Goal: Task Accomplishment & Management: Complete application form

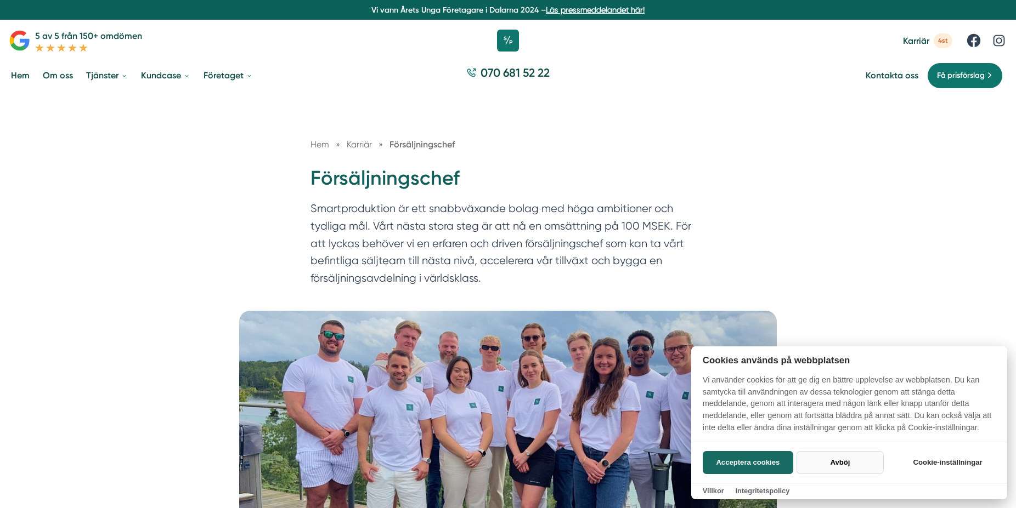
click at [844, 459] on button "Avböj" at bounding box center [839, 462] width 87 height 23
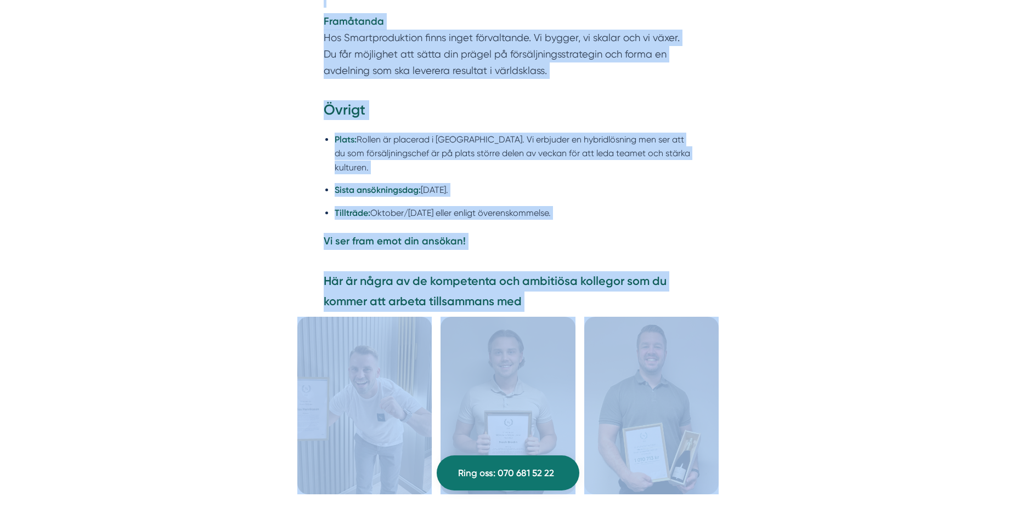
scroll to position [2680, 0]
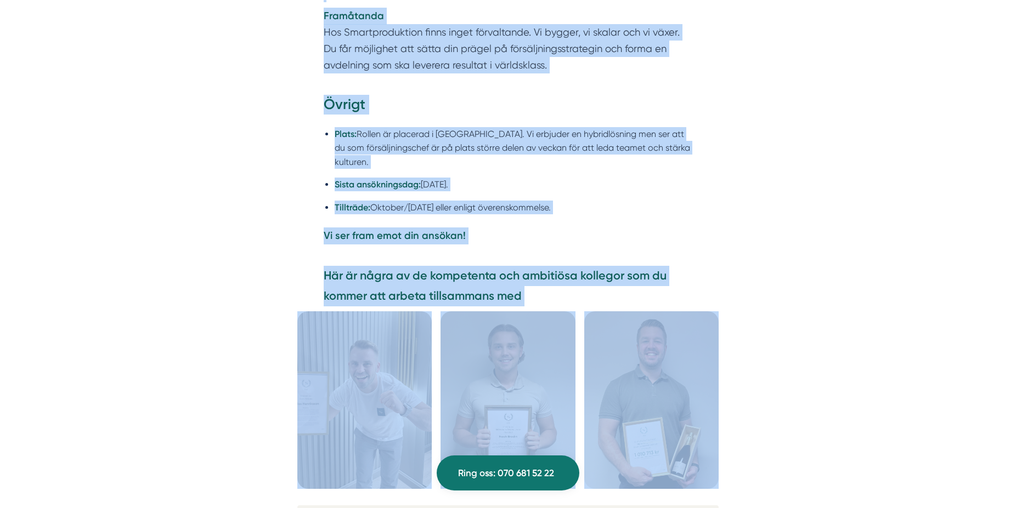
drag, startPoint x: 310, startPoint y: 183, endPoint x: 768, endPoint y: 308, distance: 474.8
copy div "Försäljningschef Smartproduktion är ett snabbväxande bolag med höga ambitioner …"
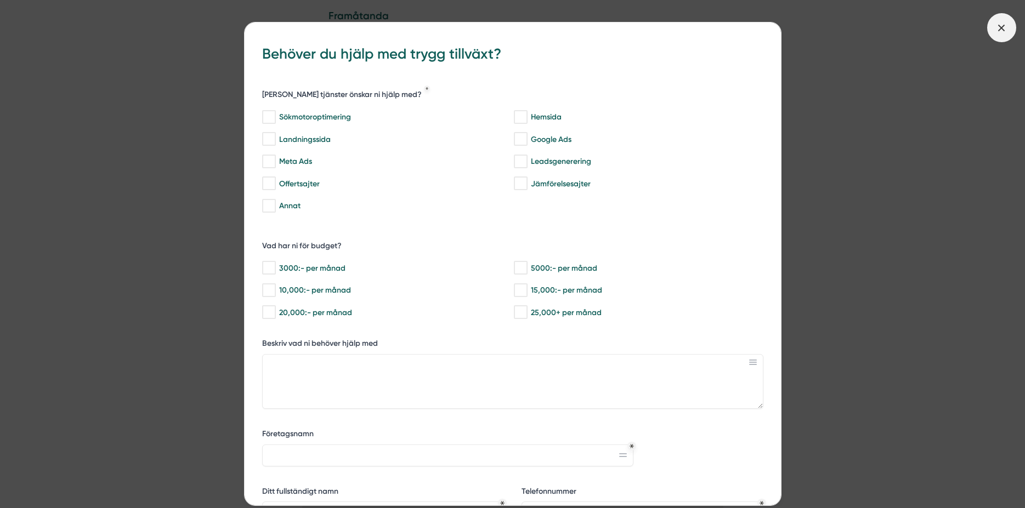
click at [1005, 32] on icon at bounding box center [1002, 28] width 12 height 12
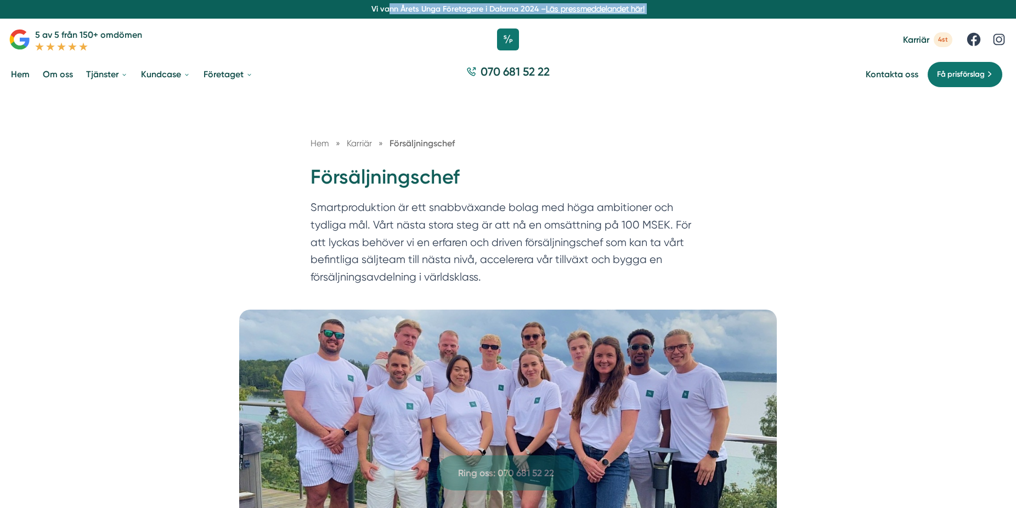
scroll to position [0, 0]
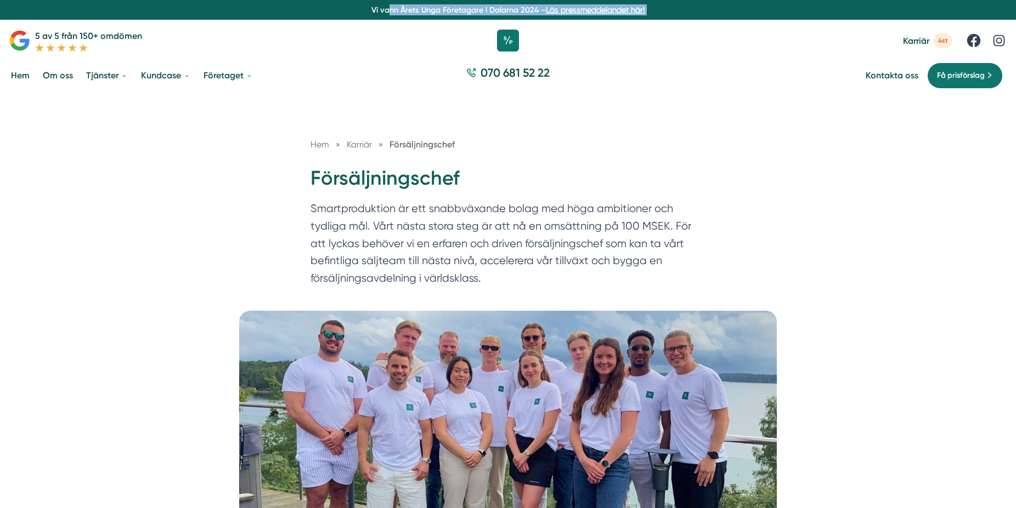
drag, startPoint x: 537, startPoint y: 302, endPoint x: 304, endPoint y: 183, distance: 261.5
click at [193, 249] on div "Hem » Karriär » Försäljningschef Försäljningschef Smartproduktion är ett snabbv…" at bounding box center [508, 202] width 1016 height 217
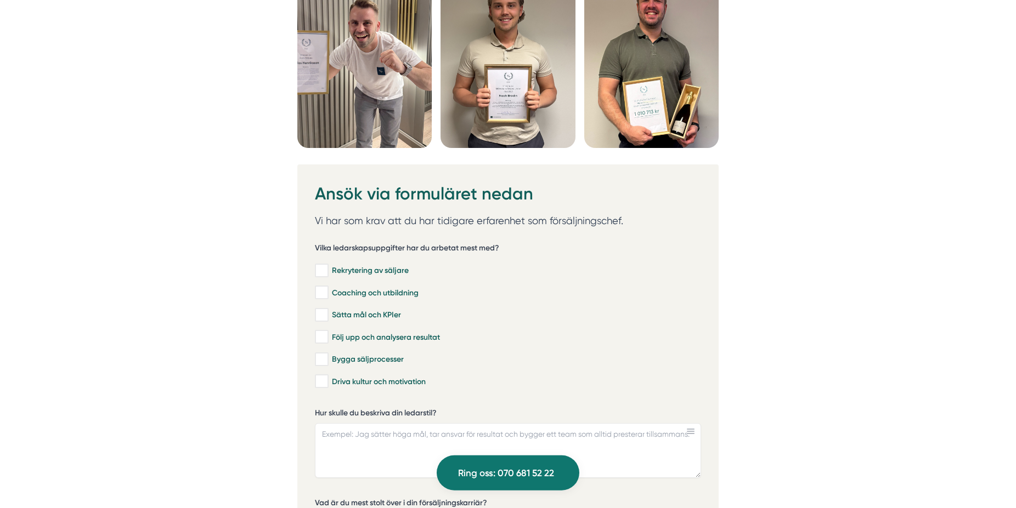
scroll to position [3021, 0]
drag, startPoint x: 313, startPoint y: 254, endPoint x: 455, endPoint y: 284, distance: 144.6
drag, startPoint x: 449, startPoint y: 391, endPoint x: 338, endPoint y: 260, distance: 171.6
click at [335, 262] on div "Vilka ledarskapsuppgifter har du arbetat mest med? Rekrytering av säljare Coach…" at bounding box center [508, 315] width 386 height 162
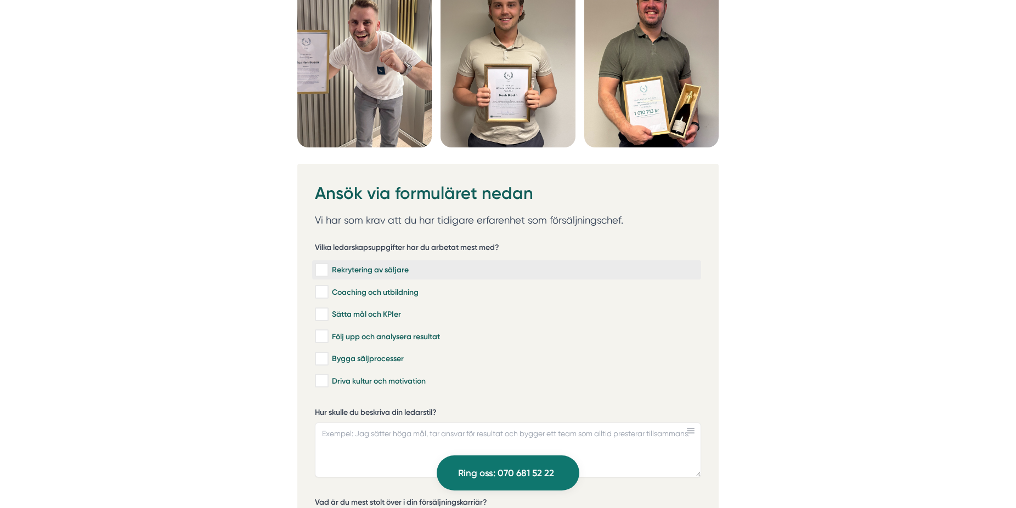
click at [321, 274] on input "Rekrytering av säljare" at bounding box center [321, 270] width 13 height 11
checkbox input "true"
click at [317, 298] on input "Coaching och utbildning" at bounding box center [321, 292] width 13 height 11
checkbox input "true"
click at [321, 320] on input "Sätta mål och KPIer" at bounding box center [321, 314] width 13 height 11
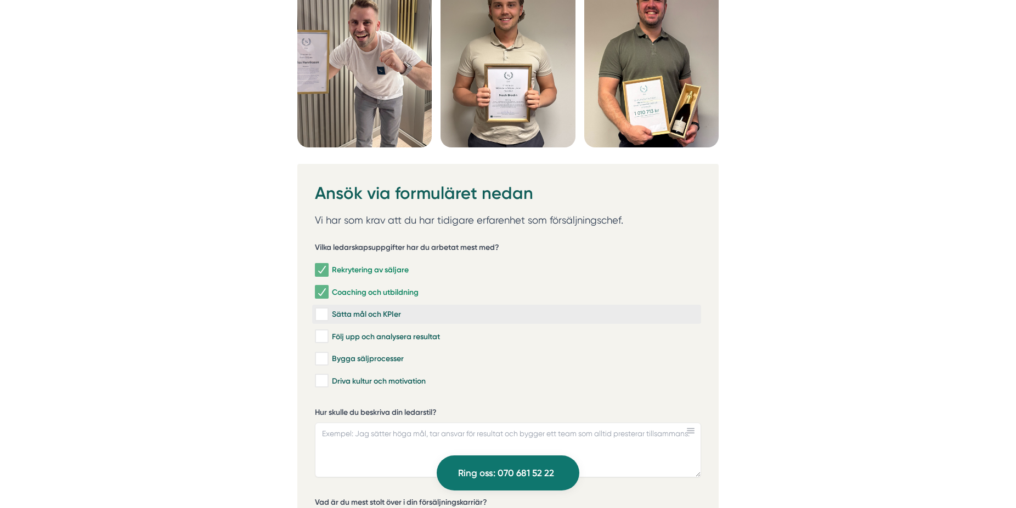
checkbox input "true"
click at [319, 342] on input "Följ upp och analysera resultat" at bounding box center [321, 336] width 13 height 11
checkbox input "true"
click at [321, 370] on div "Bygga säljprocesser" at bounding box center [508, 359] width 386 height 20
click at [320, 363] on input "Bygga säljprocesser" at bounding box center [321, 359] width 13 height 11
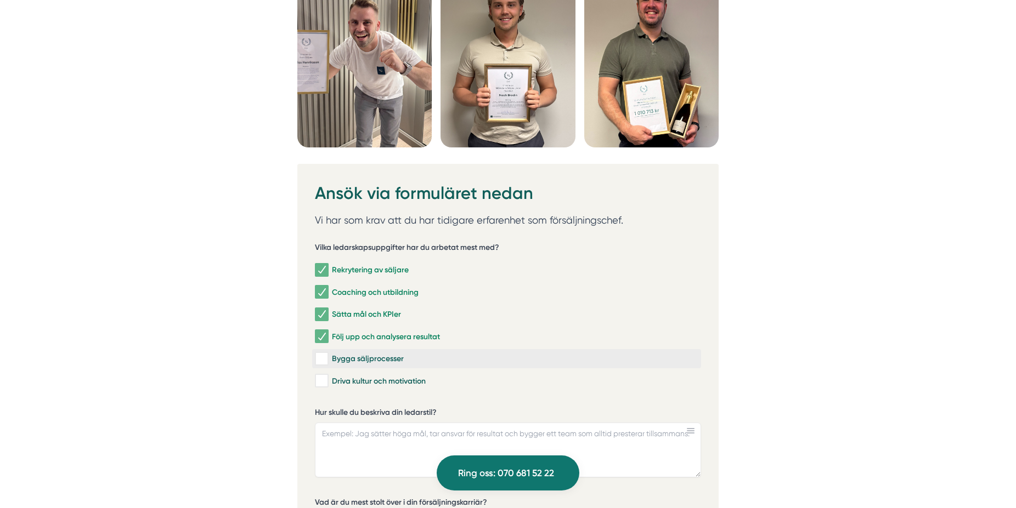
checkbox input "true"
click at [323, 385] on input "Driva kultur och motivation" at bounding box center [321, 381] width 13 height 11
checkbox input "true"
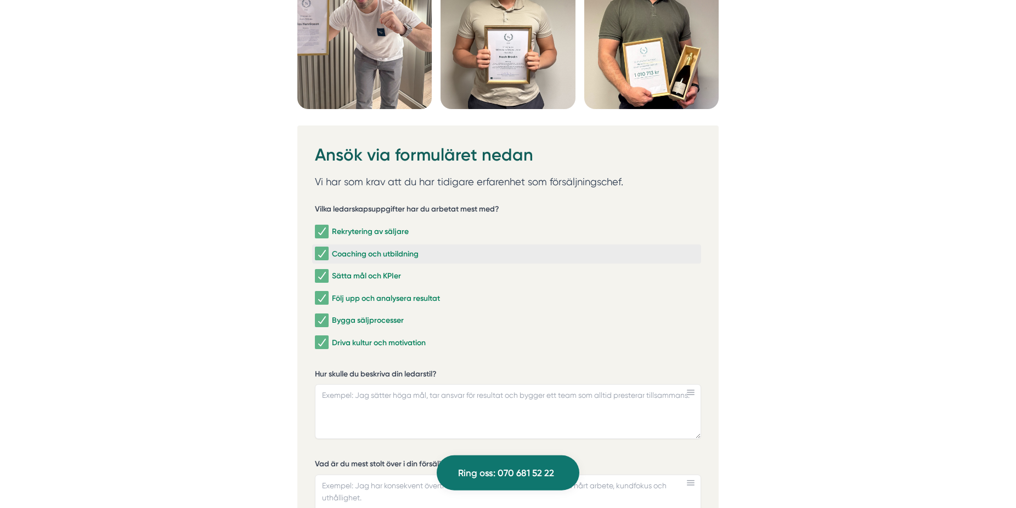
scroll to position [3077, 0]
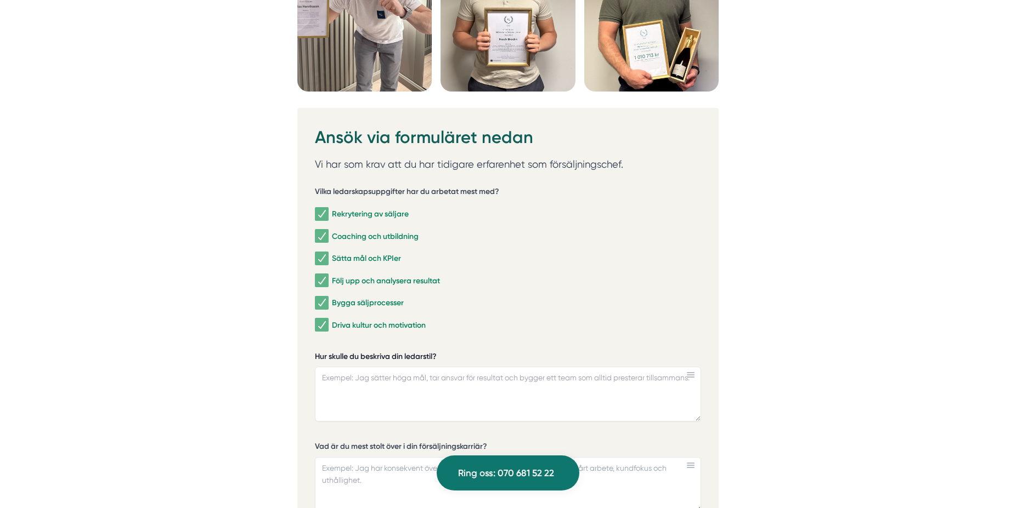
drag, startPoint x: 437, startPoint y: 362, endPoint x: 329, endPoint y: 359, distance: 108.6
click at [334, 359] on label "Hur skulle du beskriva din ledarstil?" at bounding box center [508, 359] width 386 height 14
drag, startPoint x: 316, startPoint y: 365, endPoint x: 442, endPoint y: 363, distance: 126.2
click at [442, 363] on label "Hur skulle du beskriva din ledarstil?" at bounding box center [508, 359] width 386 height 14
drag, startPoint x: 527, startPoint y: 338, endPoint x: 301, endPoint y: 183, distance: 273.4
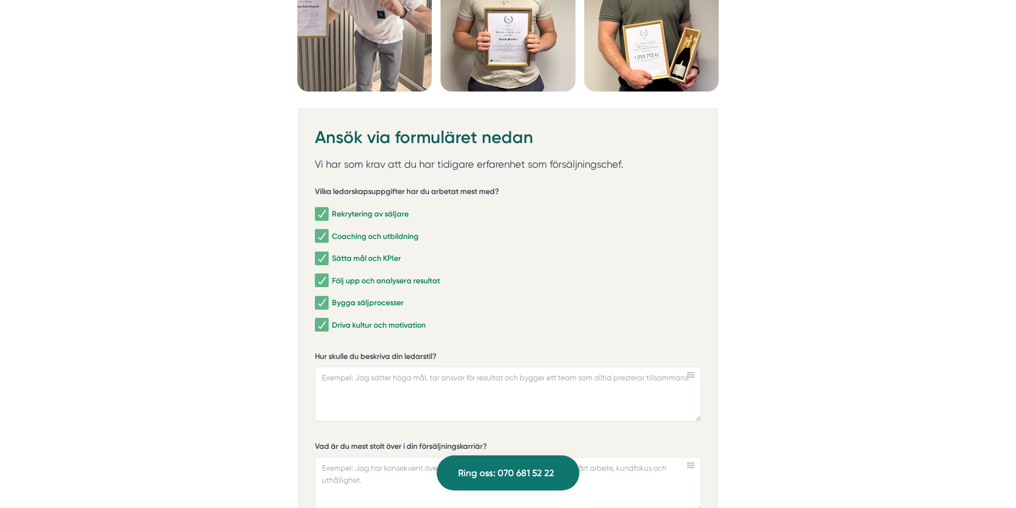
click at [301, 183] on div "Ansök via formuläret nedan Vi har som krav att du har tidigare erfarenhet som f…" at bounding box center [507, 491] width 421 height 766
drag, startPoint x: 299, startPoint y: 195, endPoint x: 715, endPoint y: 302, distance: 429.2
click at [476, 392] on textarea "Hur skulle du beskriva din ledarstil?" at bounding box center [508, 394] width 386 height 55
paste textarea "Min ledarstil är tydlig, coachande och energifylld. Jag sätter alltid en tydlig…"
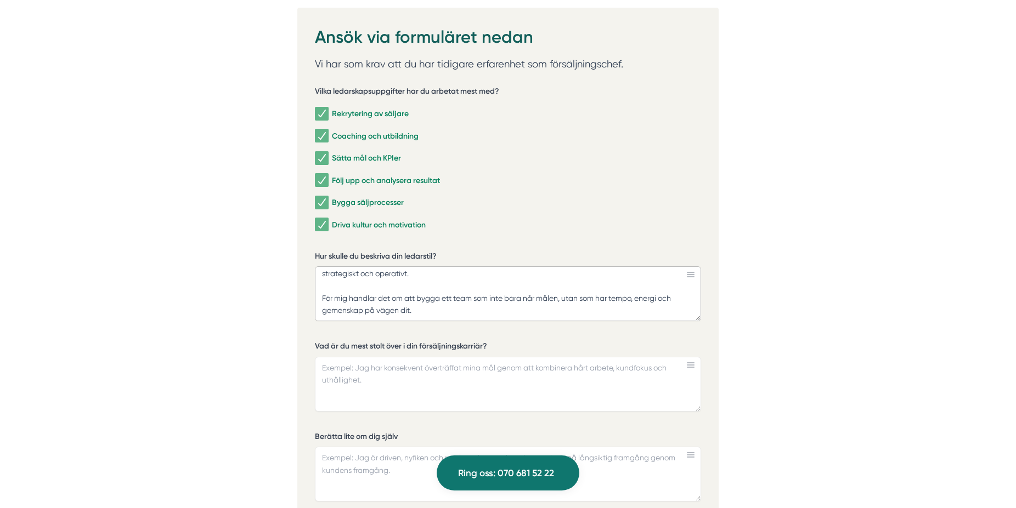
scroll to position [3189, 0]
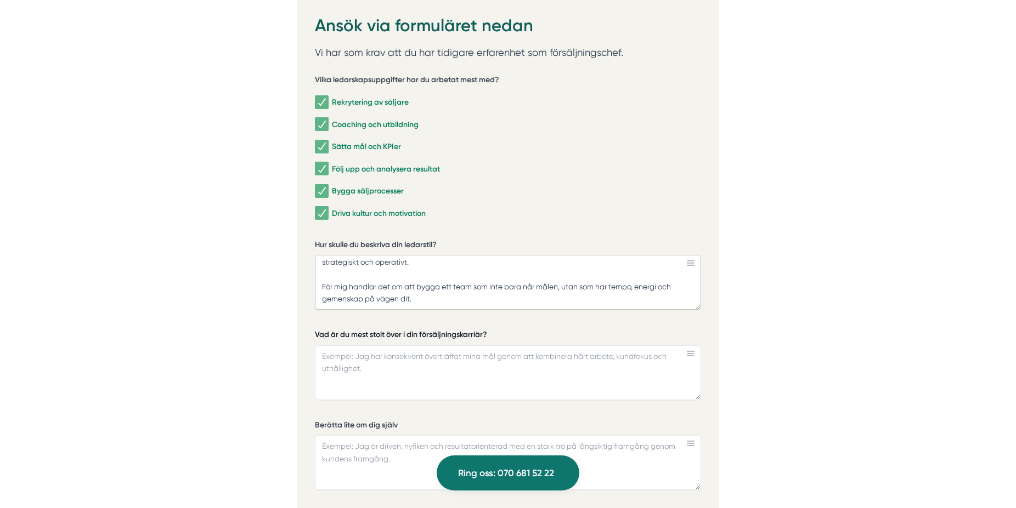
type textarea "Min ledarstil är tydlig, coachande och energifylld. Jag sätter alltid en tydlig…"
click at [395, 363] on textarea "Vad är du mest stolt över i din försäljningskarriär?" at bounding box center [508, 373] width 386 height 55
paste textarea "Jag är mest stolt över att ha byggt säljteam från grunden och vänt stagnation t…"
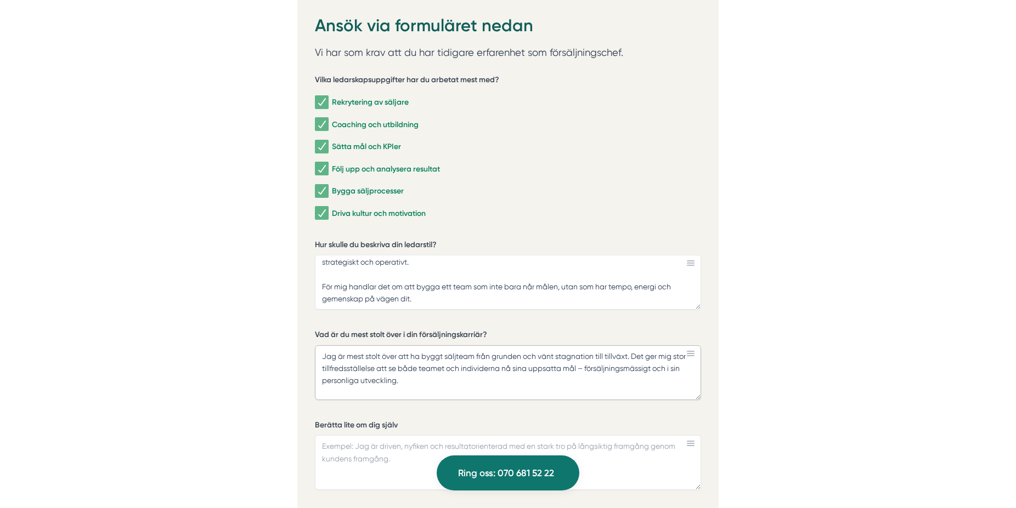
type textarea "Jag är mest stolt över att ha byggt säljteam från grunden och vänt stagnation t…"
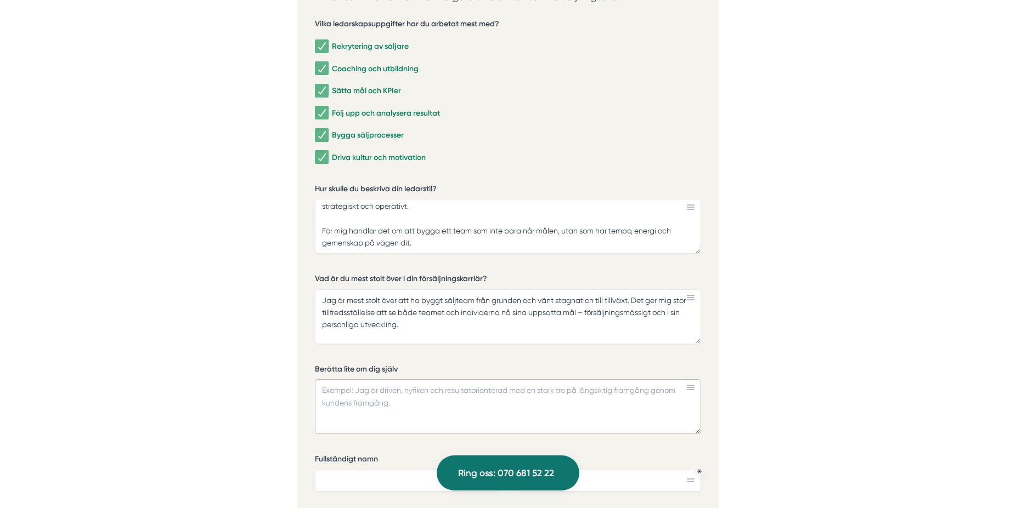
drag, startPoint x: 323, startPoint y: 398, endPoint x: 391, endPoint y: 418, distance: 71.5
click at [391, 418] on textarea "Berätta lite om dig själv" at bounding box center [508, 407] width 386 height 55
drag, startPoint x: 389, startPoint y: 409, endPoint x: 319, endPoint y: 400, distance: 70.7
click at [320, 400] on textarea "Berätta lite om dig själv" at bounding box center [508, 407] width 386 height 55
click at [434, 393] on textarea "Berätta lite om dig själv" at bounding box center [508, 407] width 386 height 55
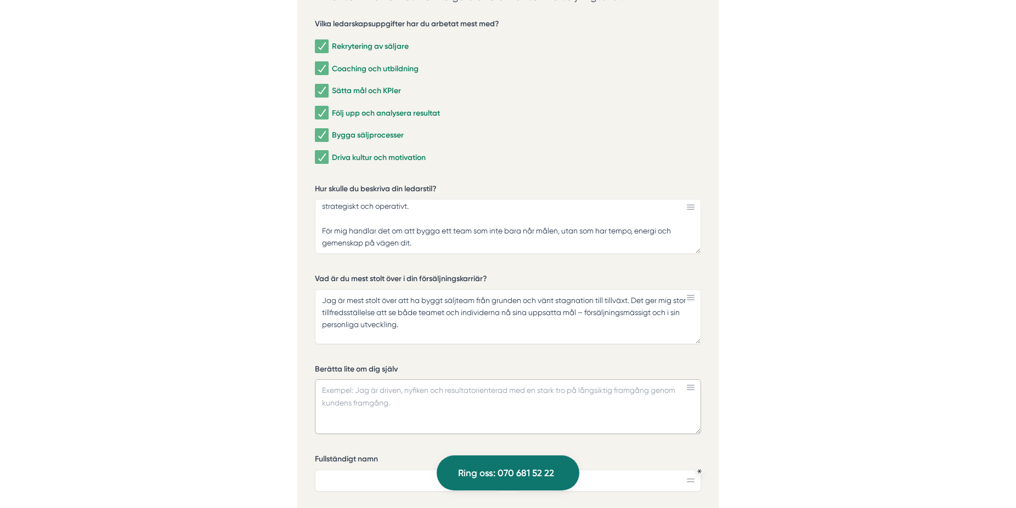
paste textarea "Jag är en person som trivs i högt tempo och med tydliga mål – både i jobbet och…"
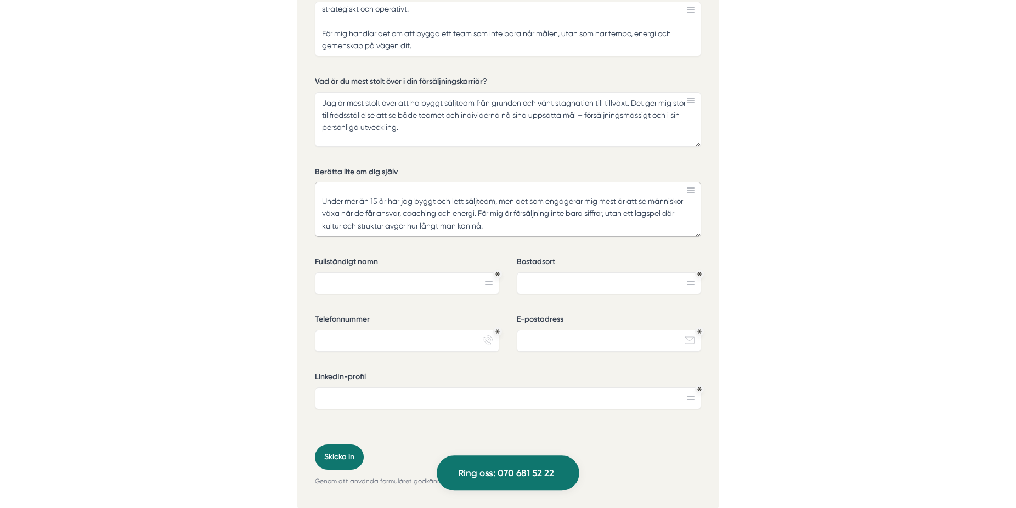
scroll to position [3469, 0]
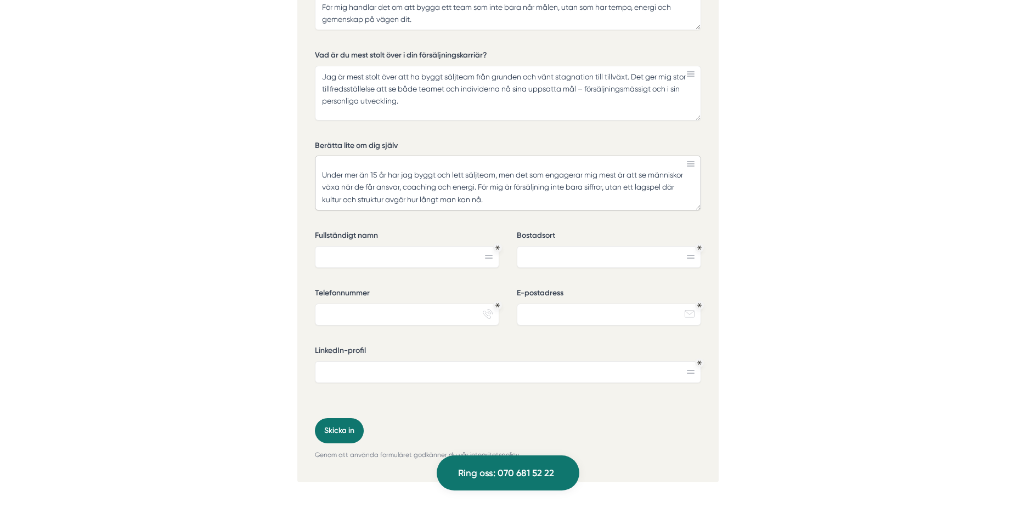
type textarea "Jag är en person som trivs i högt tempo och med tydliga mål – både i jobbet och…"
click at [353, 261] on input "Fullständigt namn" at bounding box center [407, 257] width 184 height 22
type input "j"
type input "Joakim Veenhuis"
type input "Vaxholm"
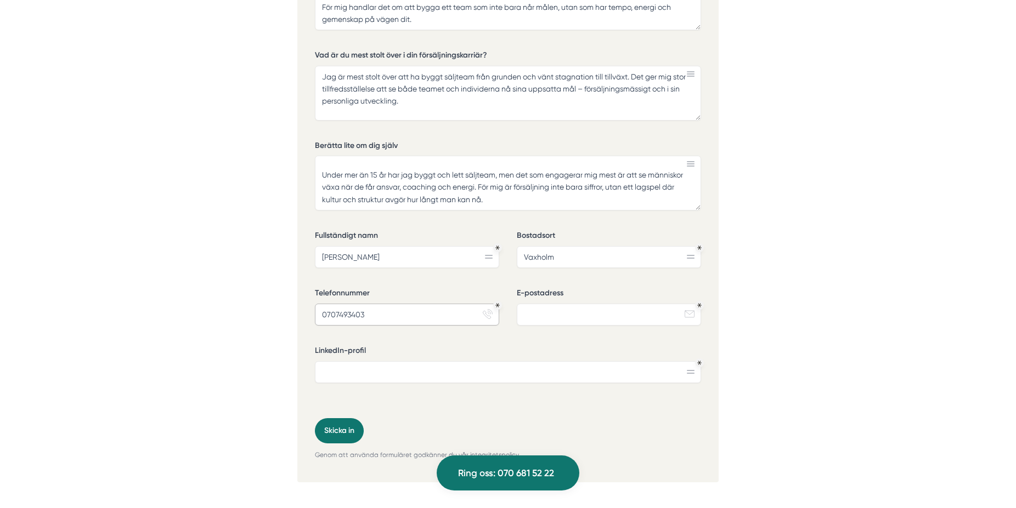
type input "0707493403"
type input "veenhuisjoakim@gmail.com"
click at [345, 375] on input "LinkedIn-profil" at bounding box center [508, 372] width 386 height 22
paste input "linkedin.com/in/veenhuis"
type input "linkedin.com/in/veenhuis"
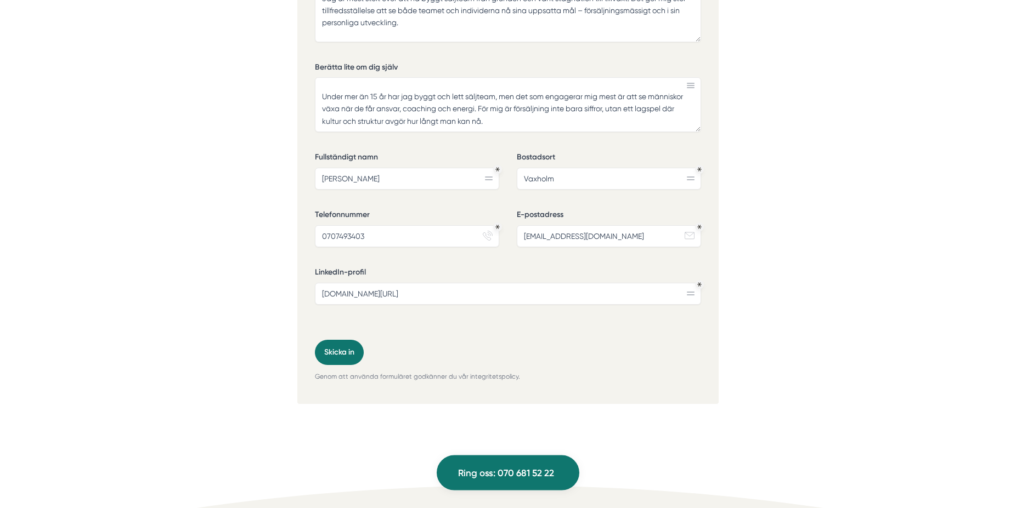
scroll to position [3569, 0]
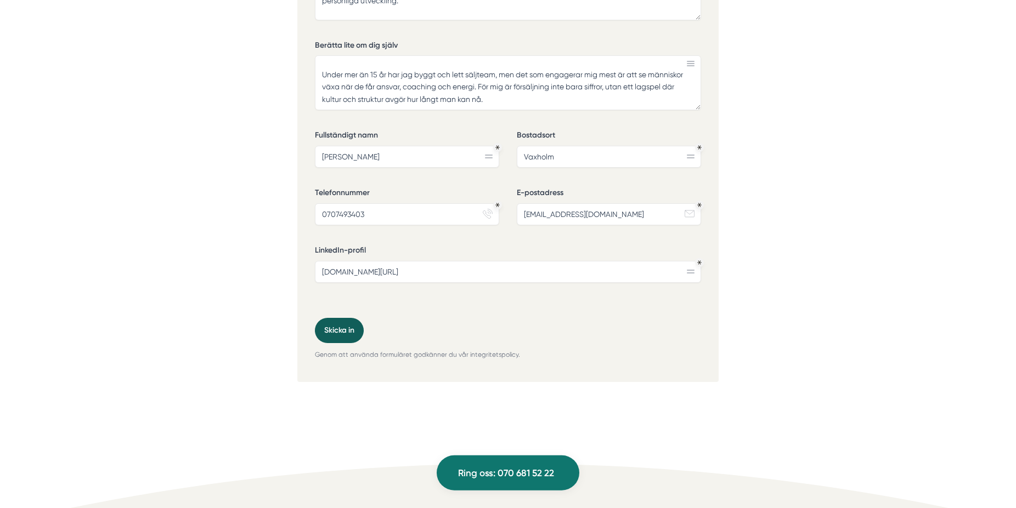
click at [345, 342] on button "Skicka in" at bounding box center [339, 330] width 49 height 25
